Goal: Subscribe to service/newsletter

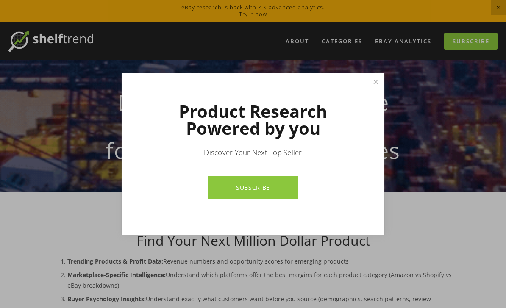
click at [374, 82] on link "Close" at bounding box center [375, 82] width 15 height 15
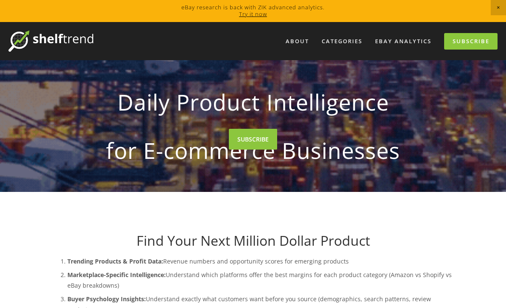
click at [470, 47] on link "Subscribe" at bounding box center [470, 41] width 53 height 17
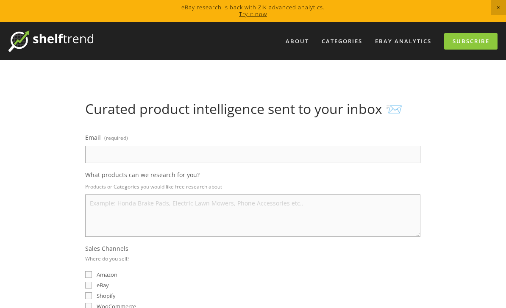
click at [222, 161] on input "Email (required)" at bounding box center [252, 154] width 335 height 17
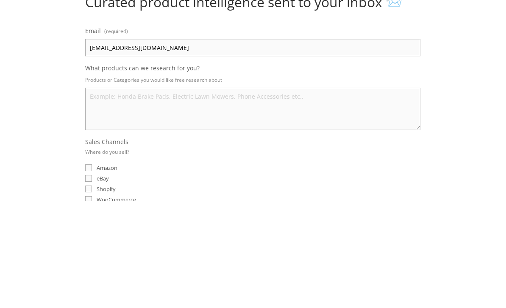
type input "aaronsobo@gmail.com"
click at [281, 194] on textarea "What products can we research for you?" at bounding box center [252, 215] width 335 height 42
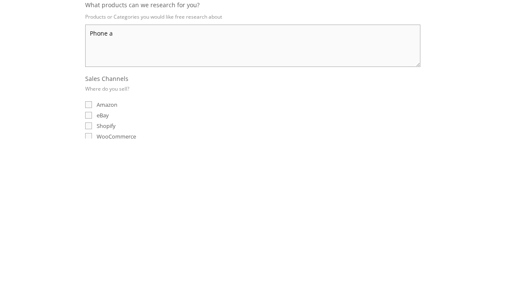
type textarea "Phone a"
click at [104, 281] on span "eBay" at bounding box center [103, 285] width 12 height 8
click at [92, 282] on input "eBay" at bounding box center [88, 285] width 7 height 7
checkbox input "true"
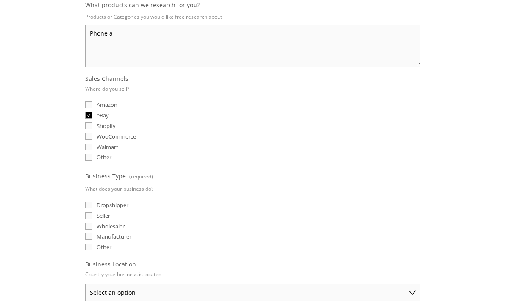
click at [247, 37] on textarea "Phone a" at bounding box center [252, 46] width 335 height 42
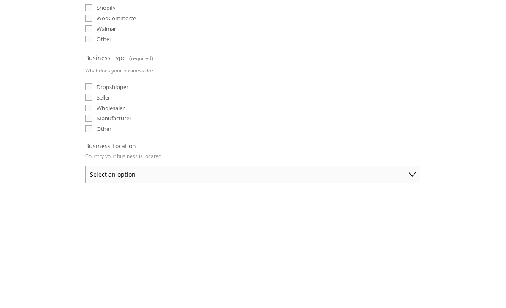
type textarea "Phone accessories"
click at [220, 212] on div "Seller" at bounding box center [252, 216] width 335 height 8
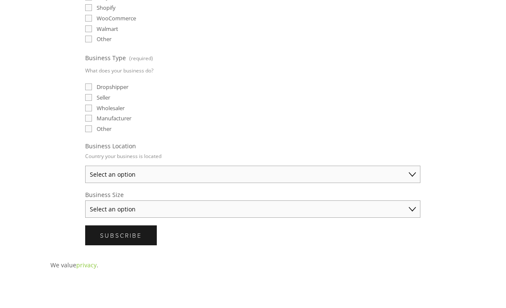
click at [196, 100] on div "Seller" at bounding box center [252, 97] width 335 height 8
click at [102, 91] on span "Dropshipper" at bounding box center [113, 87] width 32 height 8
click at [92, 90] on input "Dropshipper" at bounding box center [88, 86] width 7 height 7
checkbox input "true"
click at [319, 175] on select "Select an option Australia United States United Kingdom China Japan Germany Can…" at bounding box center [252, 174] width 335 height 17
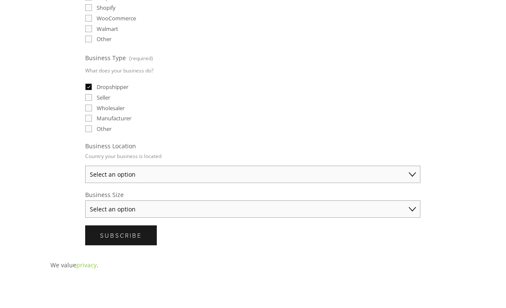
select select "United Kingdom"
click at [233, 215] on select "Select an option Solo Merchant (under $50K annual sales) Small Business ($50K -…" at bounding box center [252, 208] width 335 height 17
select select "Solo Merchant (under $50K annual sales)"
click at [141, 238] on span "Subscribe" at bounding box center [121, 235] width 42 height 8
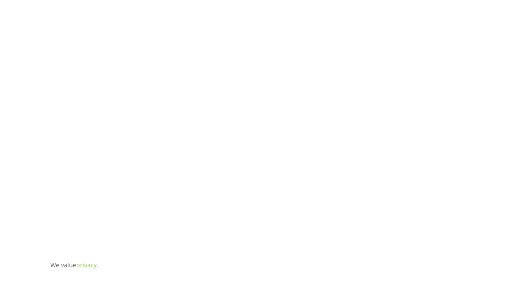
scroll to position [0, 0]
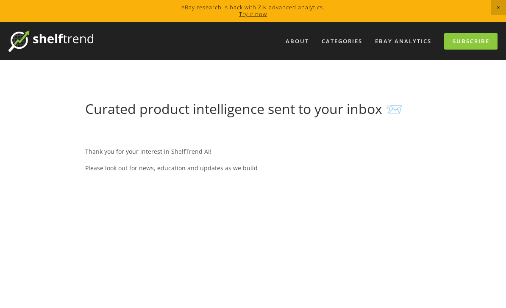
click at [480, 43] on link "Subscribe" at bounding box center [470, 41] width 53 height 17
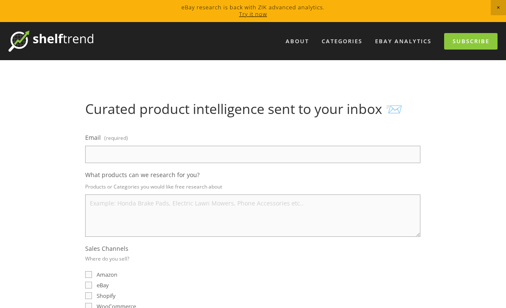
click at [503, 16] on link at bounding box center [253, 11] width 506 height 22
